Goal: Transaction & Acquisition: Obtain resource

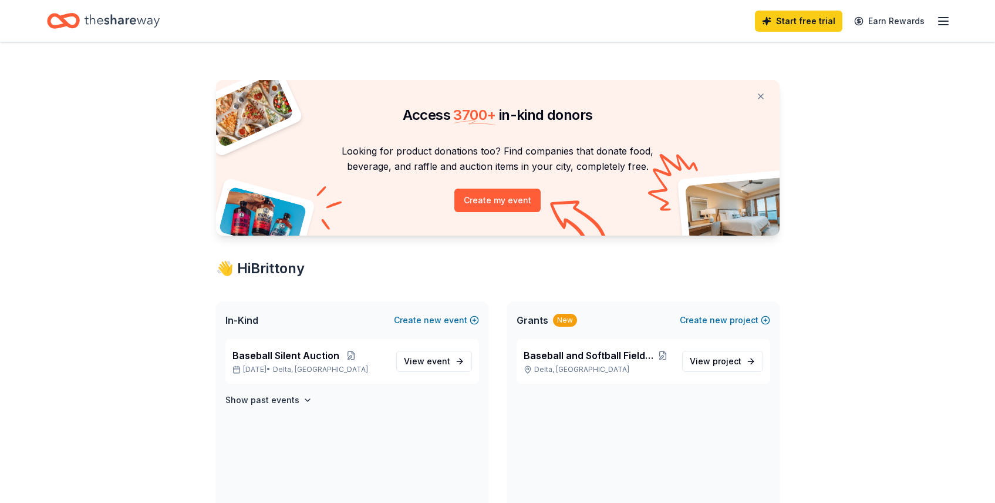
click at [942, 19] on icon "button" at bounding box center [944, 21] width 14 height 14
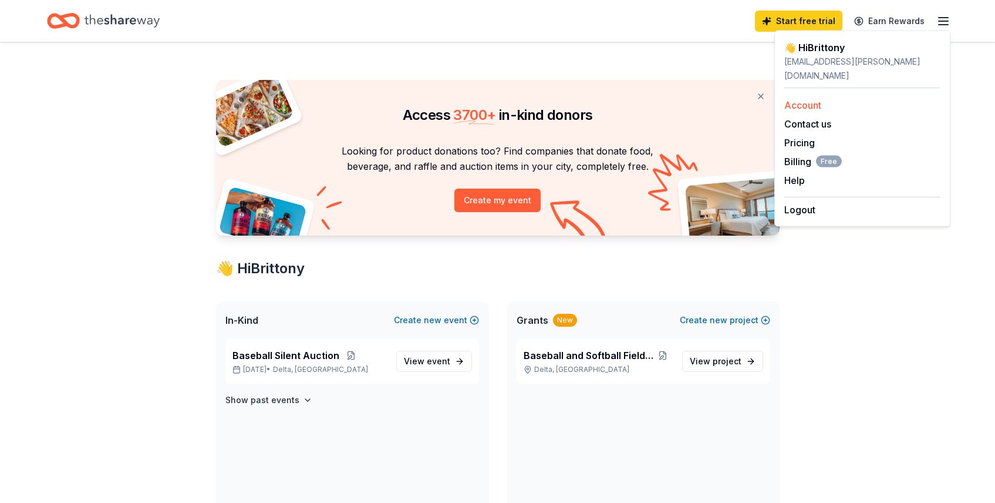
click at [817, 99] on link "Account" at bounding box center [802, 105] width 37 height 12
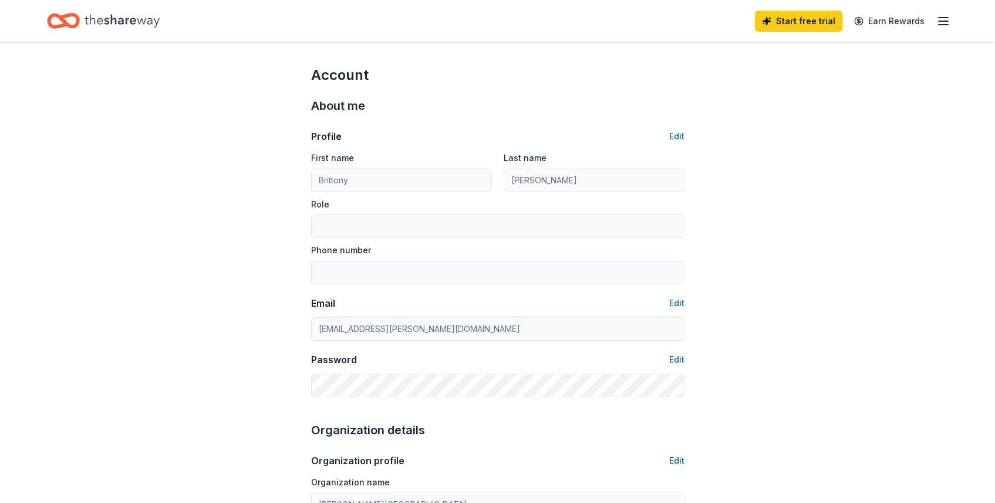
click at [138, 19] on icon "Home" at bounding box center [122, 20] width 75 height 13
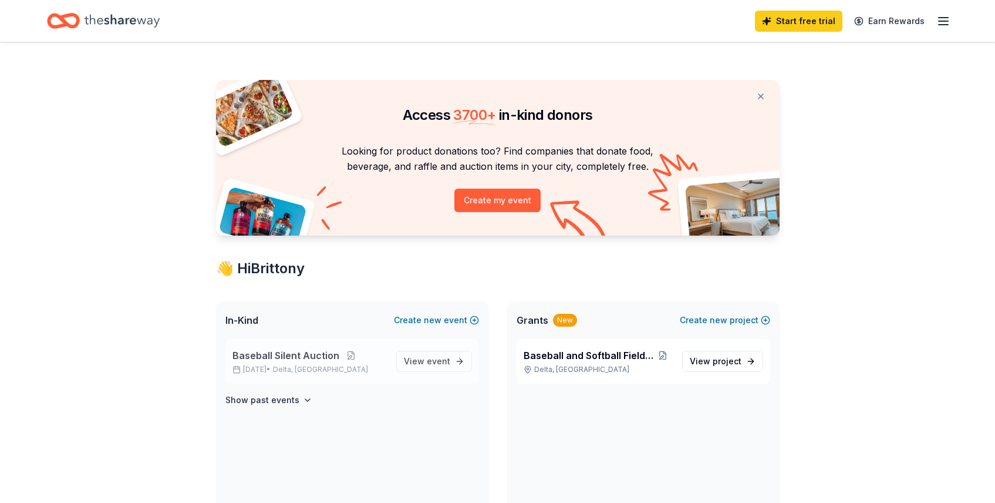
click at [291, 356] on span "Baseball Silent Auction" at bounding box center [286, 355] width 107 height 14
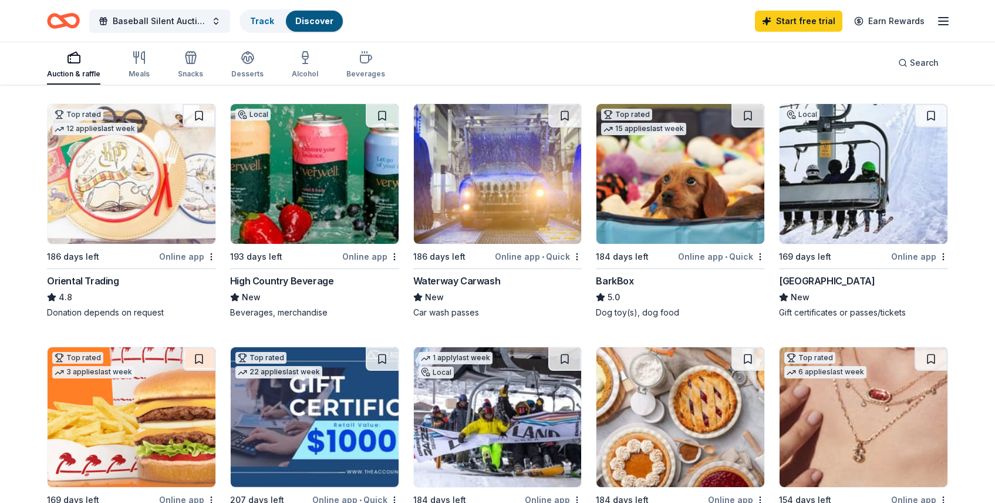
scroll to position [376, 0]
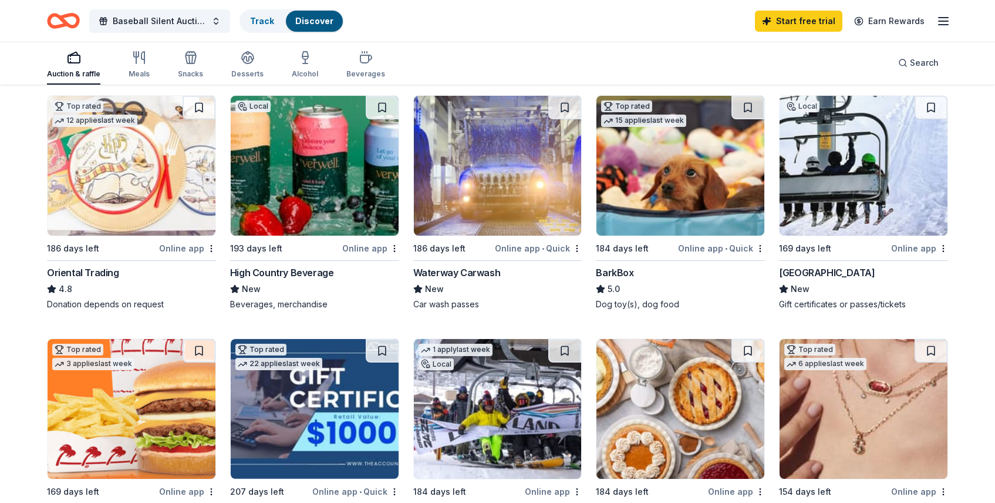
click at [625, 272] on div "BarkBox" at bounding box center [615, 272] width 38 height 14
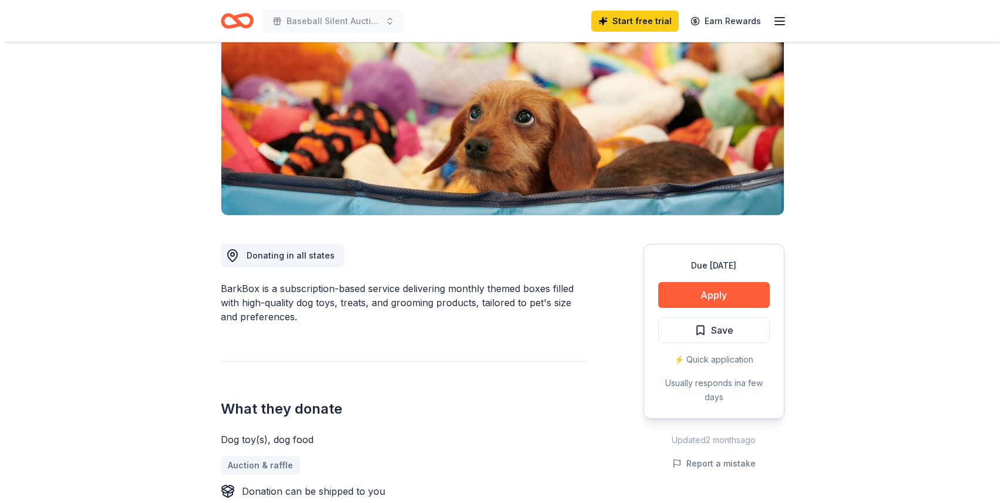
scroll to position [164, 0]
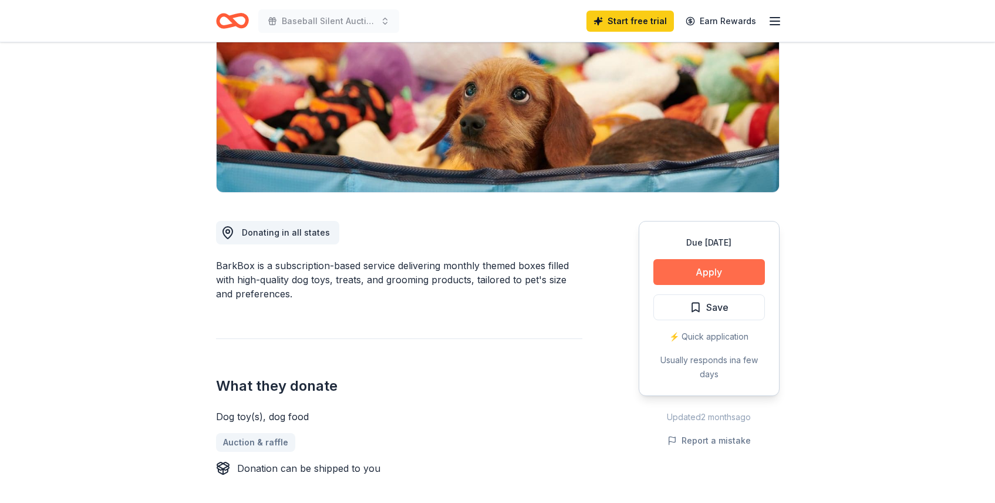
click at [710, 267] on button "Apply" at bounding box center [710, 272] width 112 height 26
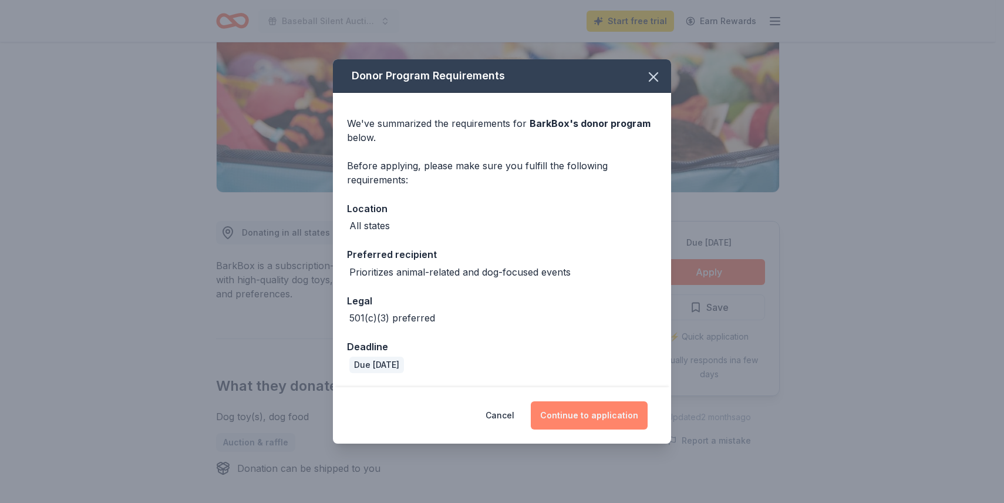
click at [600, 416] on button "Continue to application" at bounding box center [589, 415] width 117 height 28
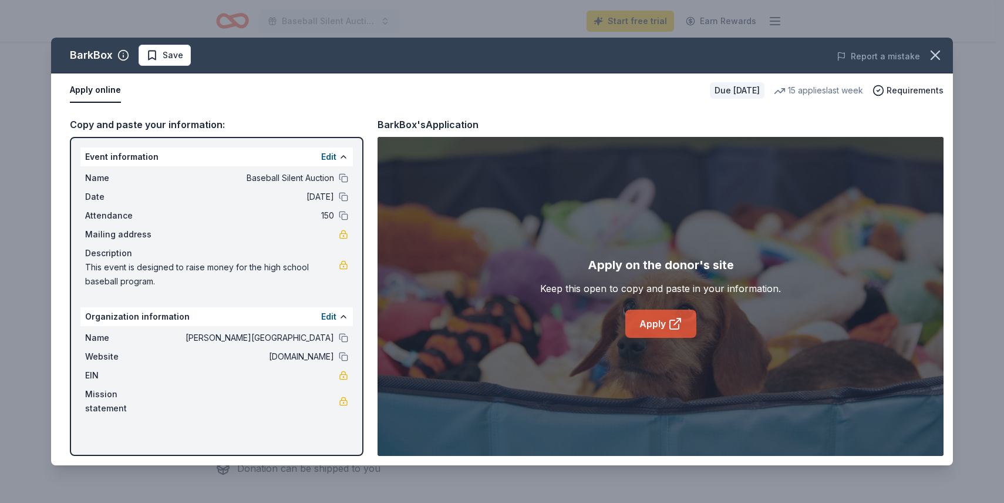
click at [673, 316] on icon at bounding box center [675, 323] width 14 height 14
